Goal: Task Accomplishment & Management: Complete application form

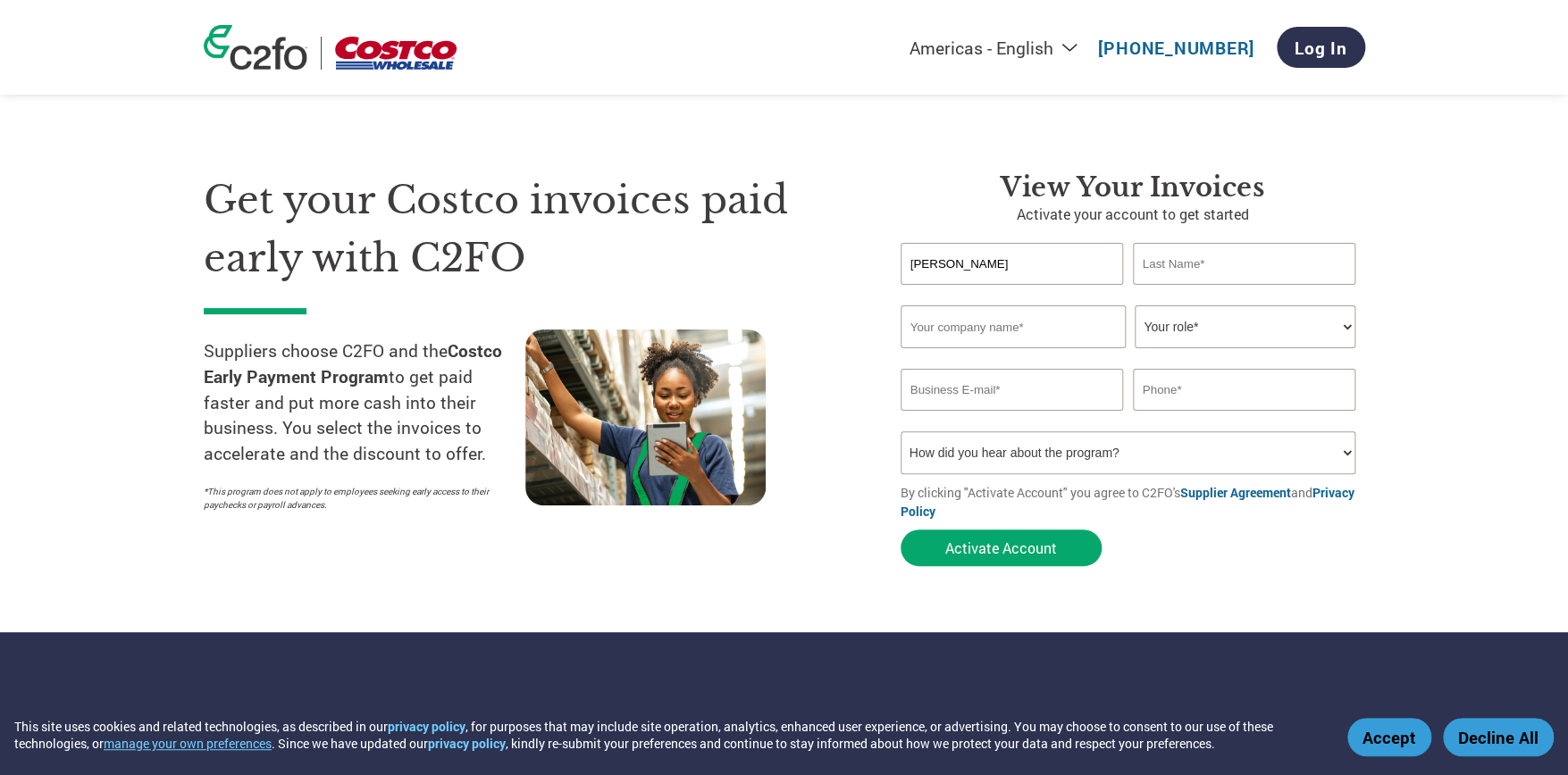
type input "[PERSON_NAME]"
click at [1219, 256] on input "text" at bounding box center [1245, 264] width 224 height 42
type input "[PERSON_NAME]"
click at [969, 319] on input "text" at bounding box center [1014, 327] width 225 height 43
type input "CPE Pty Ltd"
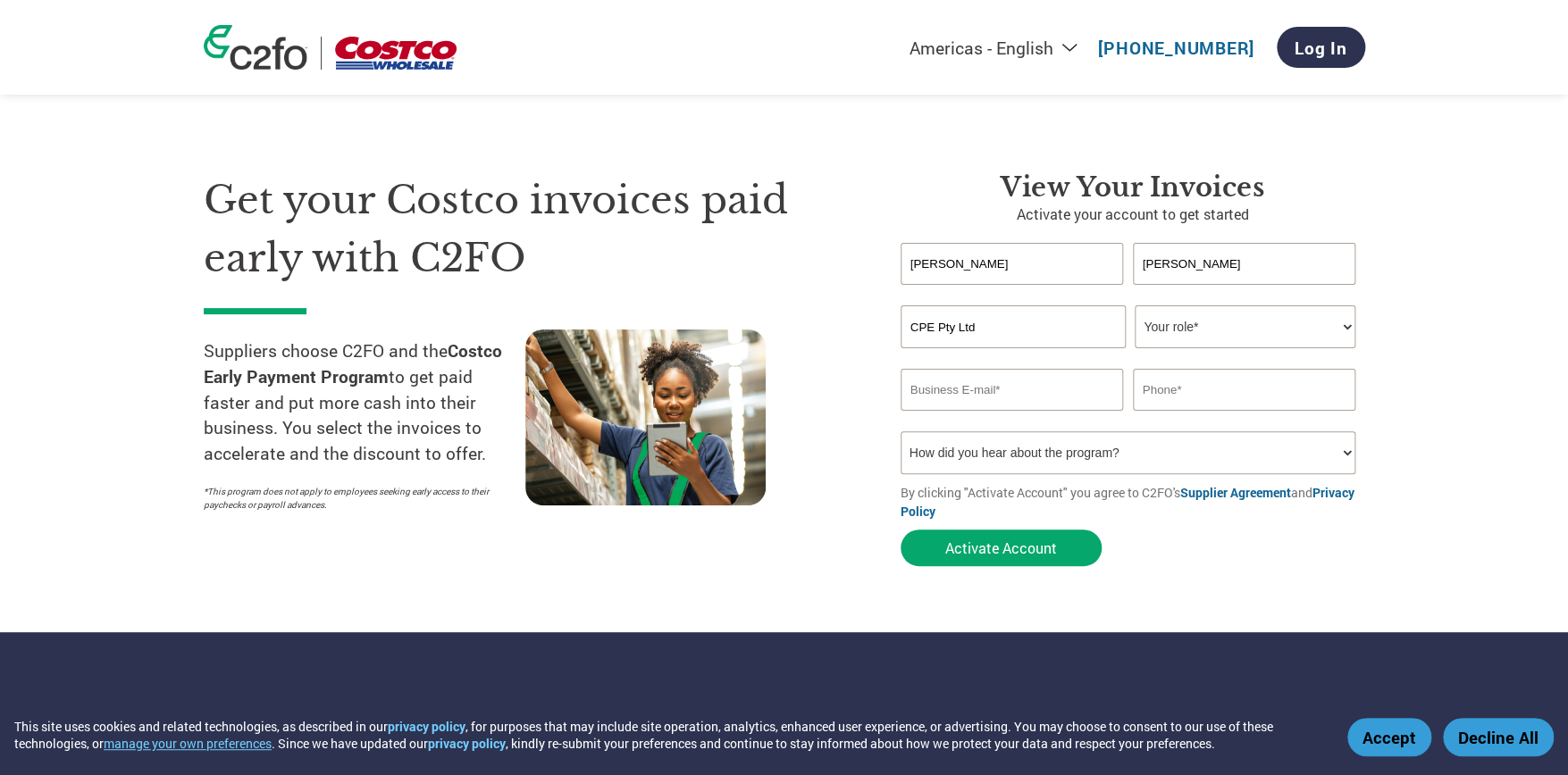
click at [1336, 325] on select "Your role* CFO Controller Credit Manager Finance Director Treasurer CEO Preside…" at bounding box center [1245, 327] width 221 height 43
select select "OWNER_FOUNDER"
click at [1135, 305] on select "Your role* CFO Controller Credit Manager Finance Director Treasurer CEO Preside…" at bounding box center [1245, 327] width 221 height 43
click at [1058, 392] on input "email" at bounding box center [1013, 390] width 224 height 42
type input "[PERSON_NAME][EMAIL_ADDRESS][DOMAIN_NAME]"
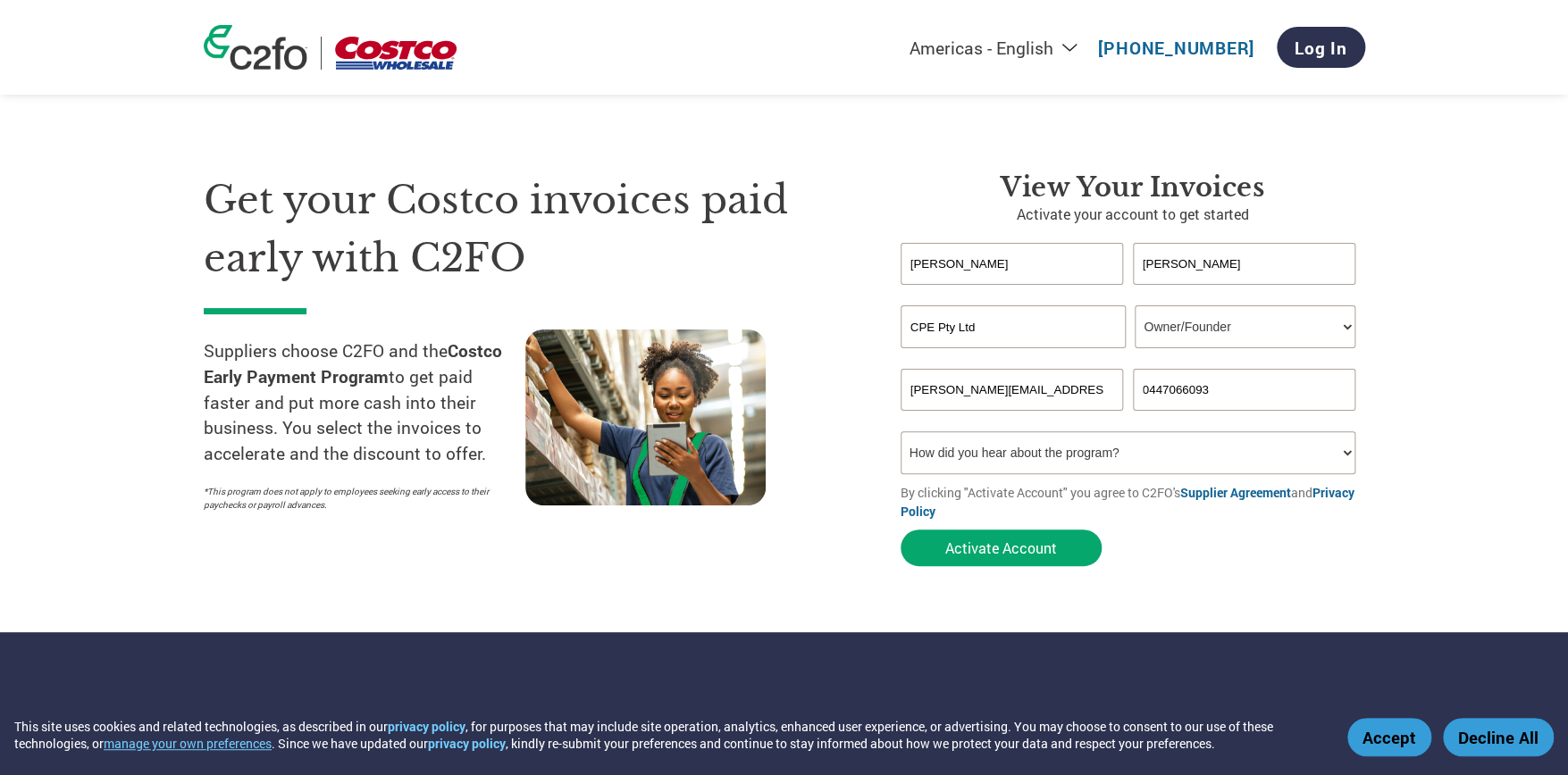
type input "0447066093"
click at [948, 452] on select "How did you hear about the program? Received a letter Email Social Media Online…" at bounding box center [1128, 453] width 456 height 43
select select "Other"
click at [901, 431] on select "How did you hear about the program? Received a letter Email Social Media Online…" at bounding box center [1128, 453] width 456 height 43
click at [931, 325] on input "CPE Pty Ltd" at bounding box center [1014, 327] width 225 height 43
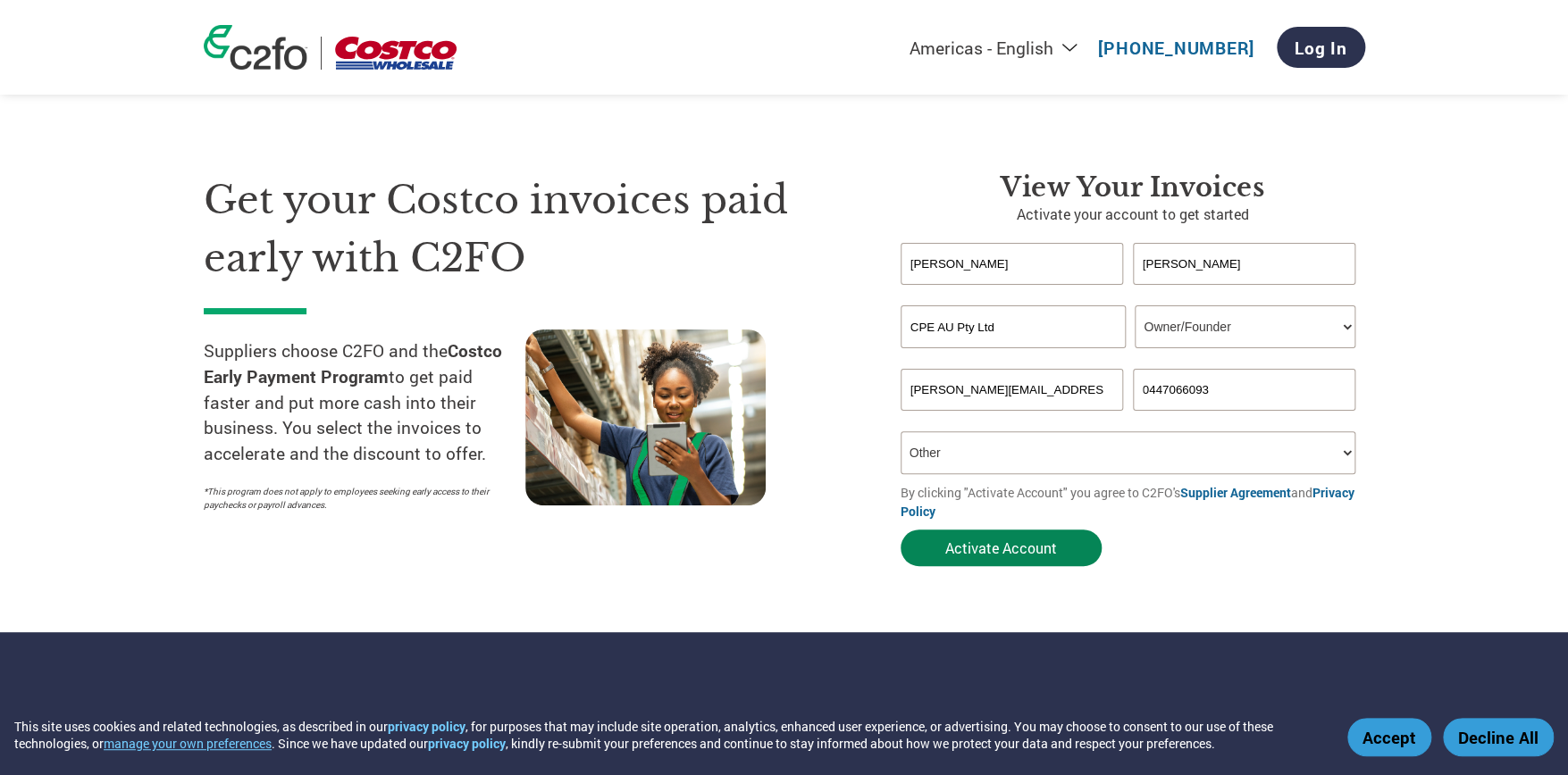
type input "CPE AU Pty Ltd"
click at [1029, 551] on button "Activate Account" at bounding box center [1001, 548] width 201 height 37
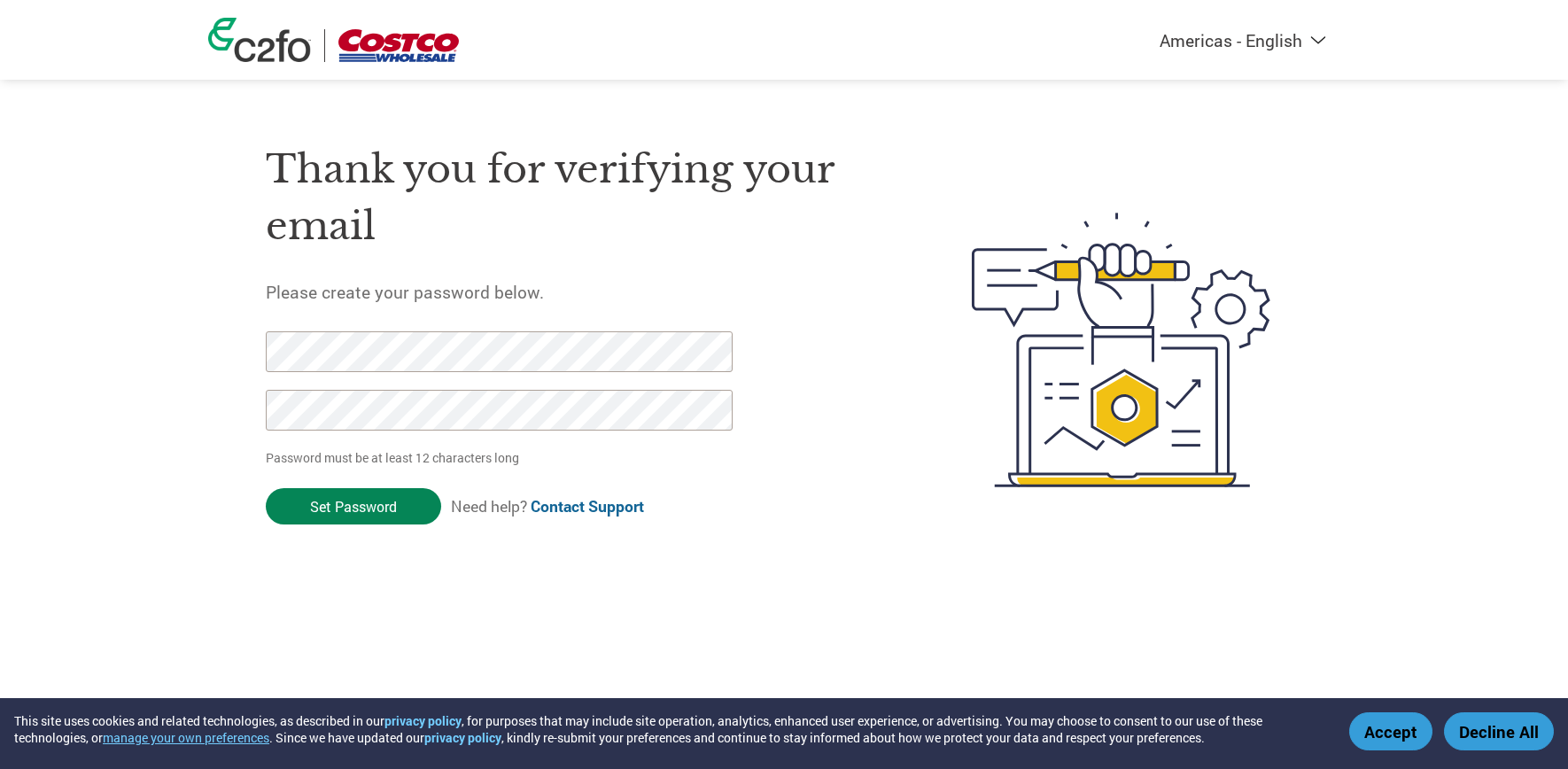
click at [329, 513] on input "Set Password" at bounding box center [353, 506] width 175 height 36
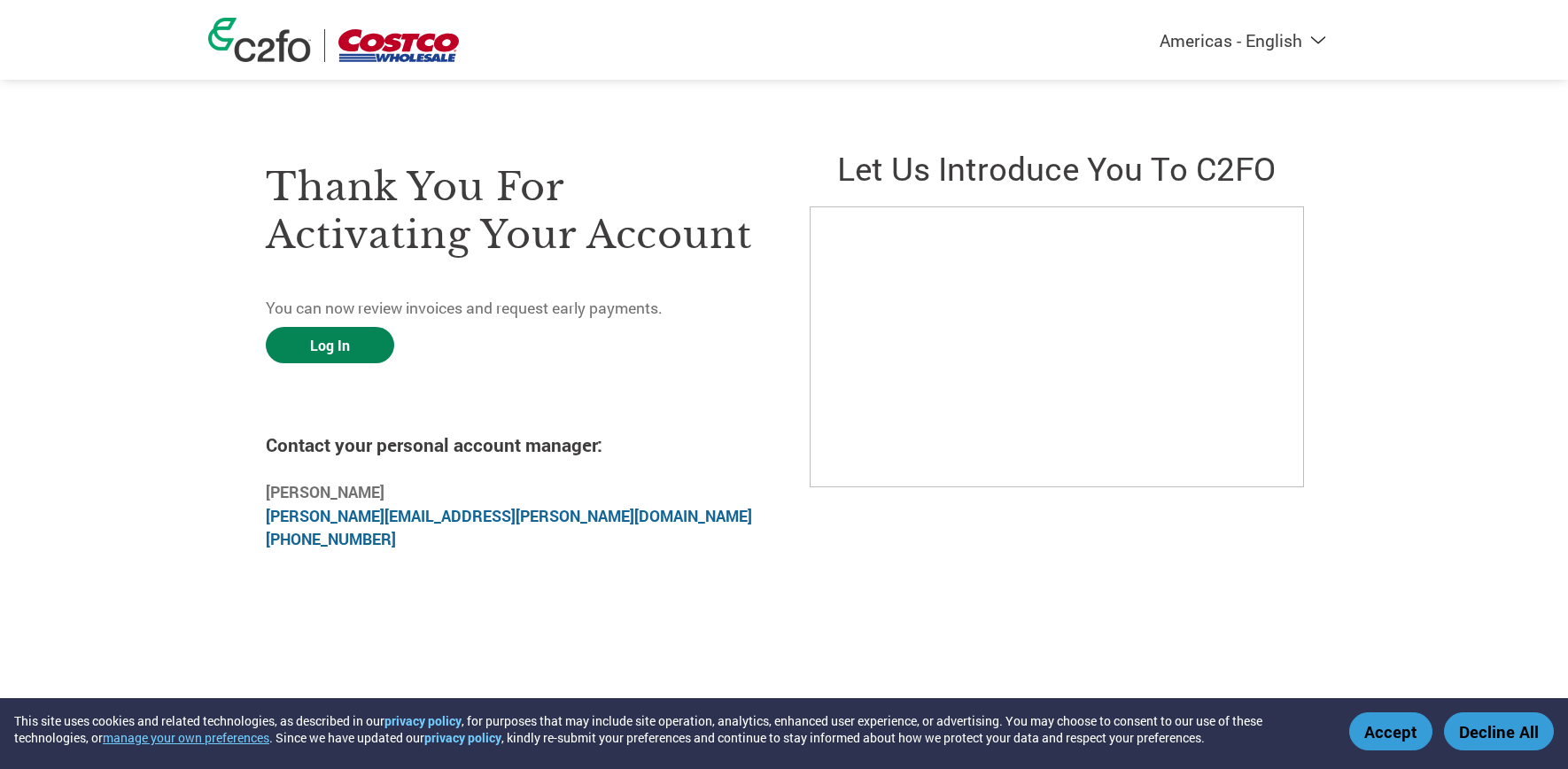
click at [354, 340] on link "Log In" at bounding box center [330, 345] width 129 height 36
